Goal: Transaction & Acquisition: Purchase product/service

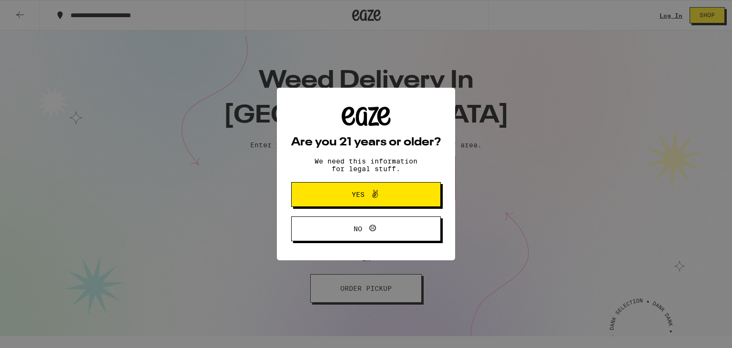
type input "5"
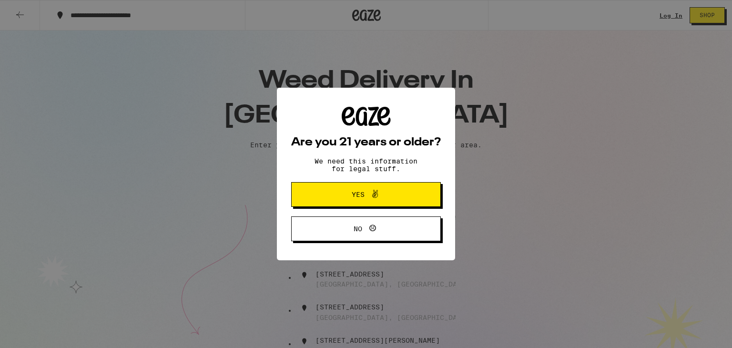
click at [316, 214] on div "[STREET_ADDRESS]" at bounding box center [392, 213] width 152 height 18
type input "[STREET_ADDRESS]"
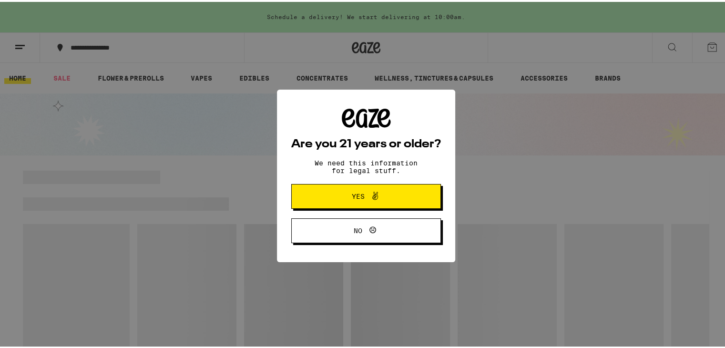
click at [311, 201] on button "Yes" at bounding box center [366, 194] width 150 height 25
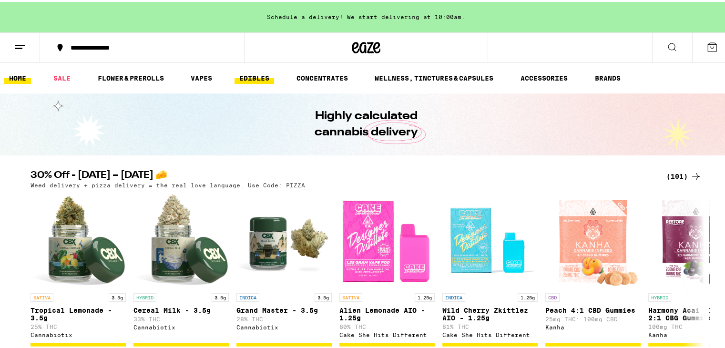
click at [254, 77] on link "EDIBLES" at bounding box center [255, 76] width 40 height 11
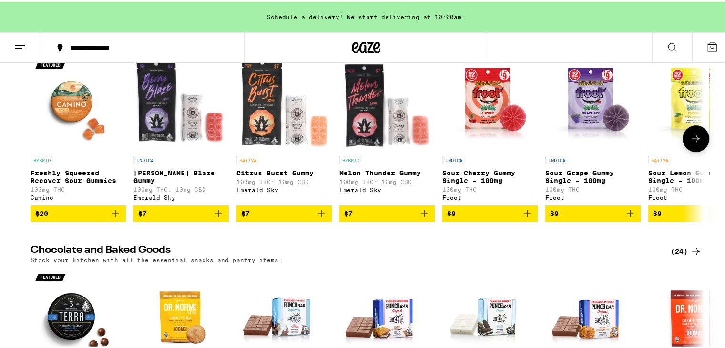
scroll to position [48, 0]
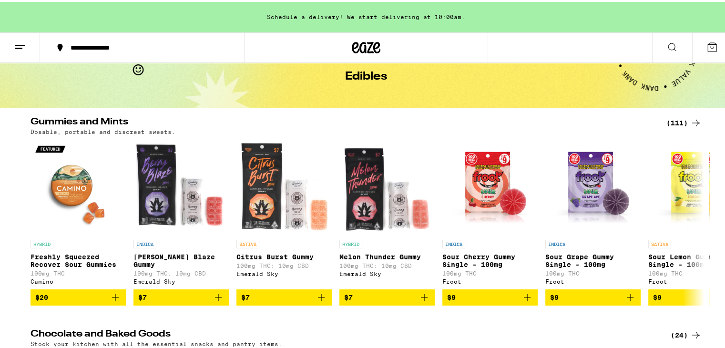
click at [668, 40] on icon at bounding box center [672, 45] width 11 height 11
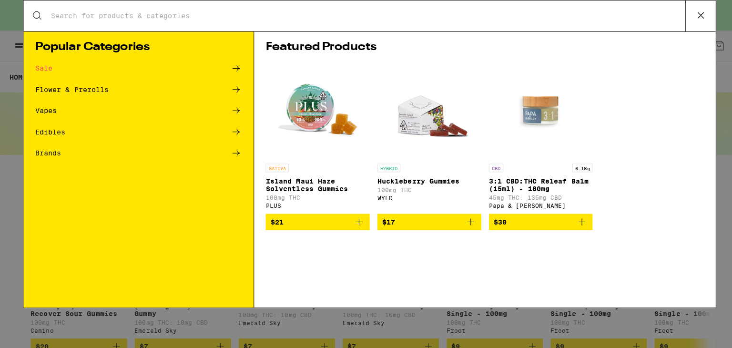
scroll to position [0, 0]
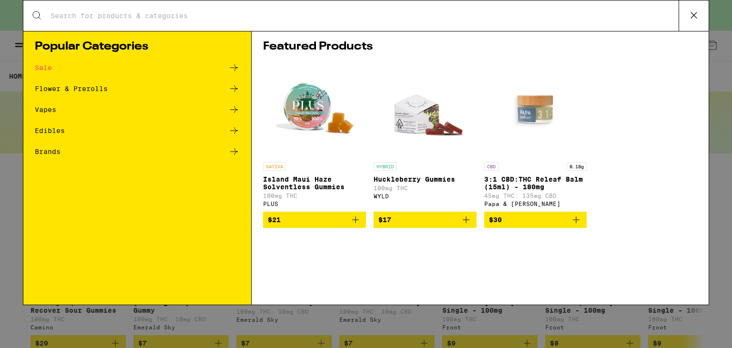
click at [307, 20] on input "Search for Products" at bounding box center [364, 15] width 629 height 9
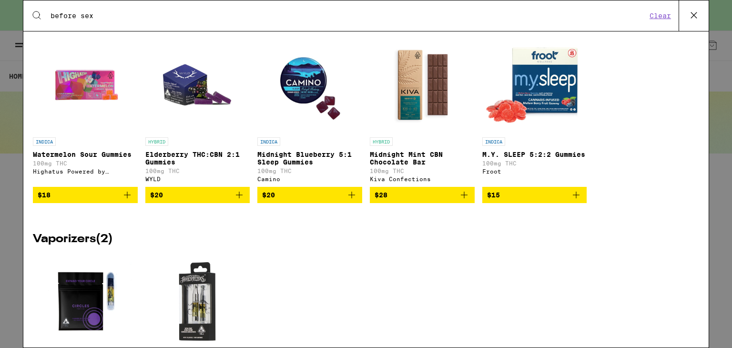
scroll to position [95, 0]
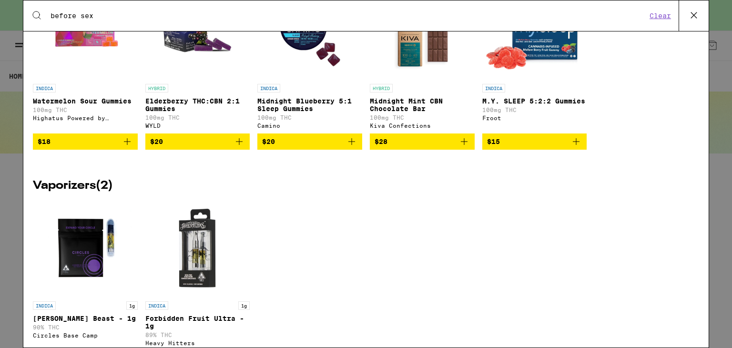
type input "before sex"
click at [435, 42] on img "Open page for Midnight Mint CBN Chocolate Bar from Kiva Confections" at bounding box center [422, 31] width 95 height 95
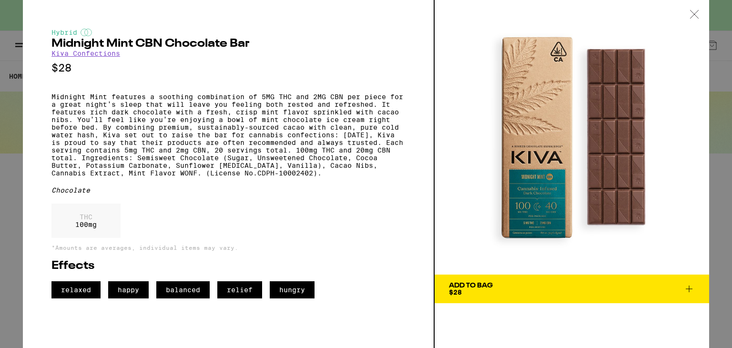
click at [430, 136] on div "Hybrid Midnight Mint CBN Chocolate Bar Kiva Confections $28 Midnight Mint featu…" at bounding box center [229, 174] width 412 height 348
